Goal: Check status: Check status

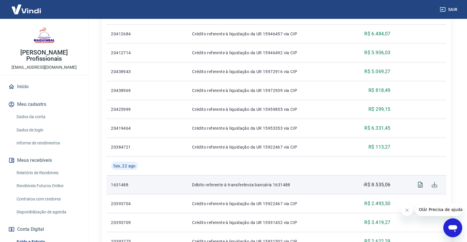
scroll to position [65, 0]
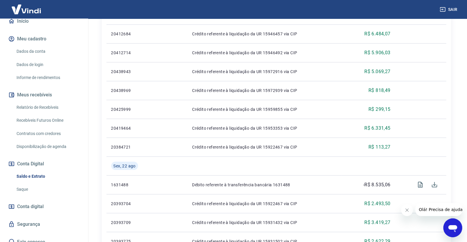
click at [72, 105] on link "Relatório de Recebíveis" at bounding box center [47, 107] width 67 height 12
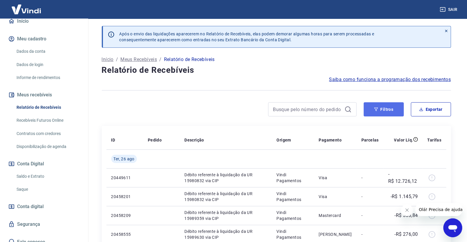
click at [375, 109] on icon "button" at bounding box center [376, 110] width 4 height 4
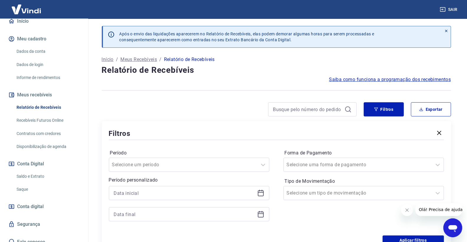
click at [260, 196] on icon at bounding box center [260, 192] width 7 height 7
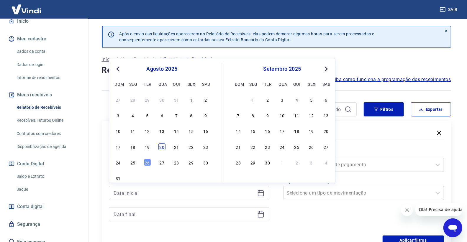
click at [163, 147] on div "20" at bounding box center [161, 146] width 7 height 7
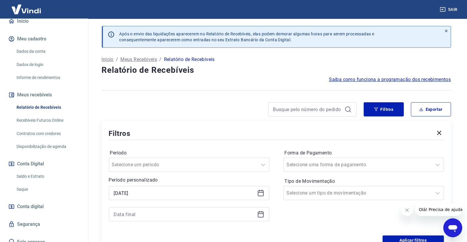
type input "20/08/2025"
click at [262, 216] on icon at bounding box center [260, 214] width 7 height 7
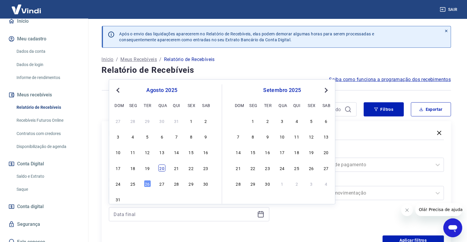
click at [164, 167] on div "20" at bounding box center [161, 167] width 7 height 7
type input "20/08/2025"
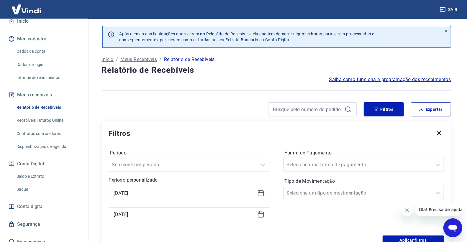
scroll to position [98, 0]
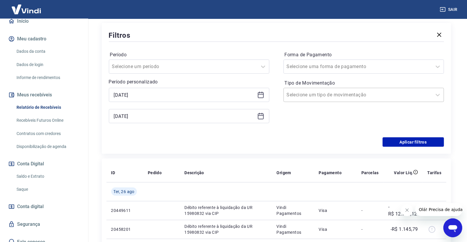
click at [383, 97] on div at bounding box center [357, 95] width 142 height 8
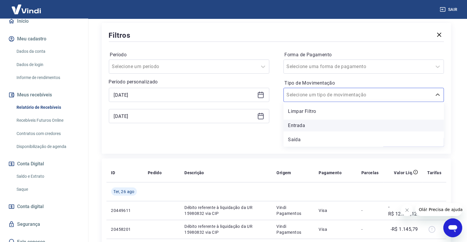
click at [325, 127] on div "Entrada" at bounding box center [363, 126] width 160 height 12
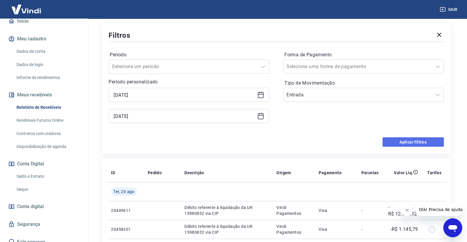
click at [393, 143] on button "Aplicar filtros" at bounding box center [412, 141] width 61 height 9
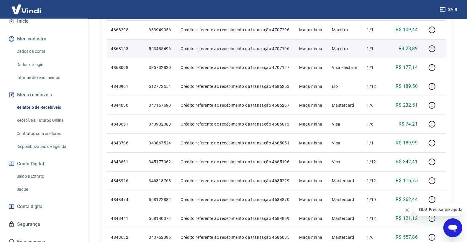
scroll to position [229, 0]
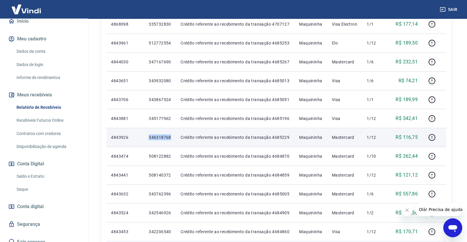
drag, startPoint x: 148, startPoint y: 139, endPoint x: 170, endPoint y: 141, distance: 21.9
click at [170, 141] on td "346318768" at bounding box center [160, 137] width 32 height 19
copy p "346318768"
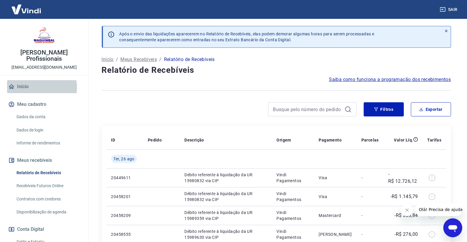
click at [36, 88] on link "Início" at bounding box center [44, 86] width 74 height 13
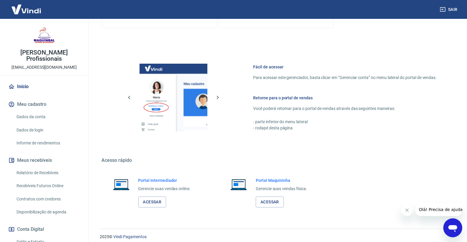
scroll to position [217, 0]
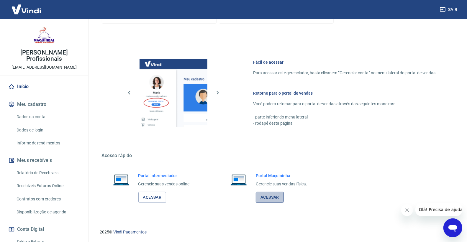
click at [281, 197] on link "Acessar" at bounding box center [269, 197] width 28 height 11
